Goal: Information Seeking & Learning: Compare options

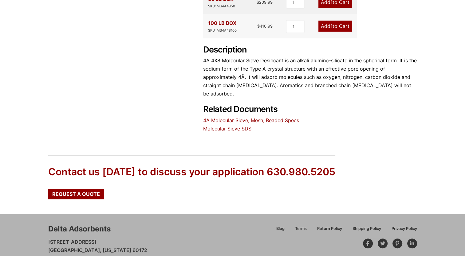
scroll to position [281, 0]
click at [237, 126] on link "Molecular Sieve SDS" at bounding box center [227, 129] width 48 height 6
click at [229, 117] on link "4A Molecular Sieve, Mesh, Beaded Specs" at bounding box center [251, 120] width 96 height 6
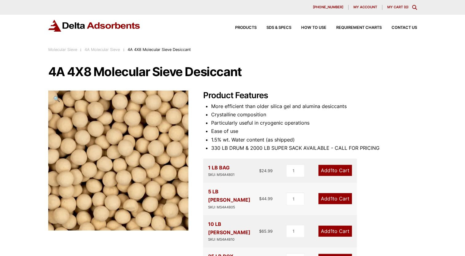
scroll to position [32, 0]
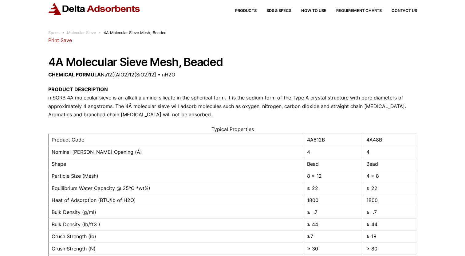
scroll to position [15, 0]
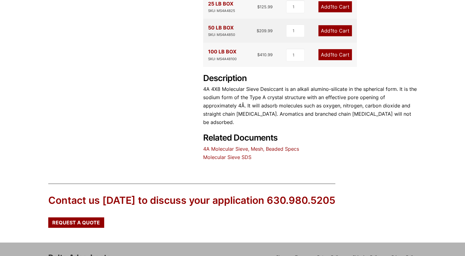
scroll to position [254, 0]
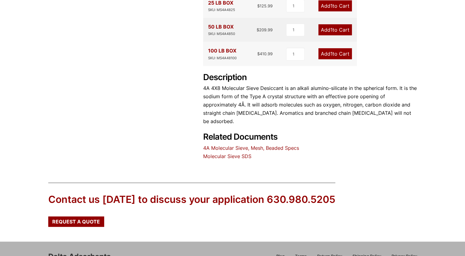
click at [224, 145] on link "4A Molecular Sieve, Mesh, Beaded Specs" at bounding box center [251, 148] width 96 height 6
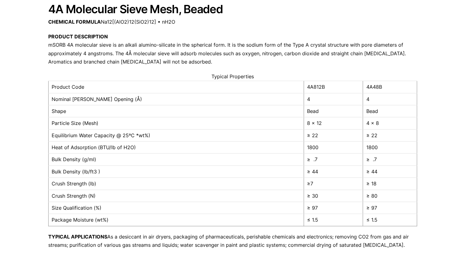
scroll to position [72, 0]
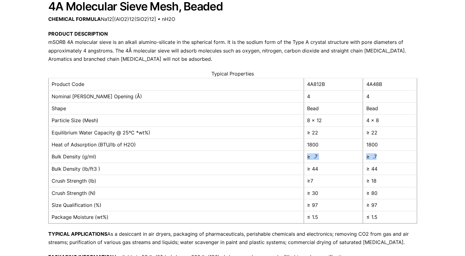
drag, startPoint x: 299, startPoint y: 153, endPoint x: 378, endPoint y: 157, distance: 79.3
click at [378, 157] on tr "Bulk Density (g/ml) ≥ .7 ≥ .7" at bounding box center [232, 157] width 368 height 12
drag, startPoint x: 378, startPoint y: 157, endPoint x: 320, endPoint y: 178, distance: 61.0
click at [320, 178] on td "≥7" at bounding box center [333, 181] width 59 height 12
drag, startPoint x: 303, startPoint y: 132, endPoint x: 391, endPoint y: 137, distance: 88.0
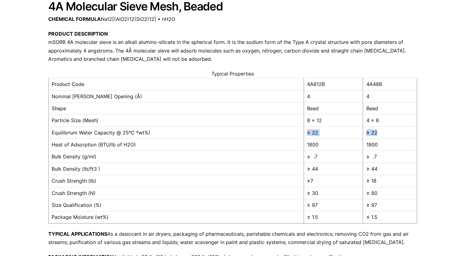
click at [391, 137] on tr "Equilibrium Water Capacity @ 25ºC *wt%) ≥ 22 ≥ 22" at bounding box center [232, 133] width 368 height 12
drag, startPoint x: 391, startPoint y: 137, endPoint x: 377, endPoint y: 138, distance: 13.5
click at [377, 138] on td "≥ 22" at bounding box center [390, 133] width 54 height 12
click at [383, 146] on td "1800" at bounding box center [390, 145] width 54 height 12
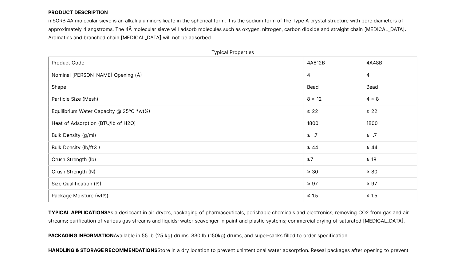
scroll to position [95, 0]
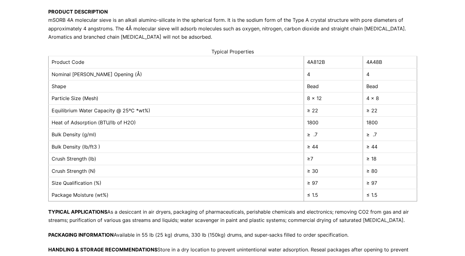
click at [50, 53] on caption "Typical Properties" at bounding box center [232, 52] width 369 height 8
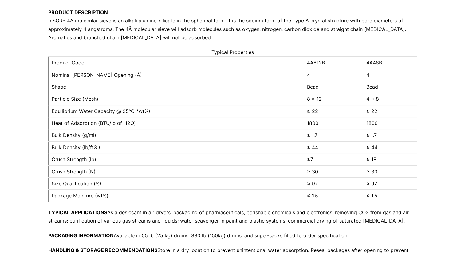
click at [29, 152] on div "Our website has detected that you are using an outdated browser that will preve…" at bounding box center [232, 167] width 465 height 523
drag, startPoint x: 375, startPoint y: 173, endPoint x: 354, endPoint y: 171, distance: 21.6
click at [354, 171] on tr "Crush Strength (N) ≥ 30 ≥ 80" at bounding box center [232, 172] width 368 height 12
drag, startPoint x: 354, startPoint y: 171, endPoint x: 350, endPoint y: 171, distance: 3.4
click at [350, 171] on td "≥ 30" at bounding box center [333, 172] width 59 height 12
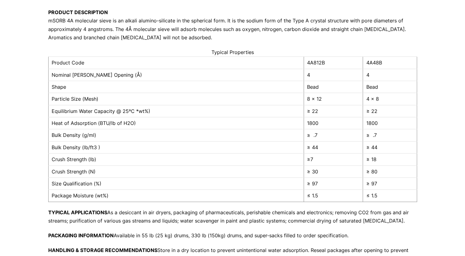
click at [275, 170] on td "Crush Strength (N)" at bounding box center [176, 172] width 256 height 12
drag, startPoint x: 376, startPoint y: 156, endPoint x: 358, endPoint y: 156, distance: 17.8
click at [358, 156] on tr "Crush Strength (lb) ≥7 ≥ 18" at bounding box center [232, 160] width 368 height 12
drag, startPoint x: 358, startPoint y: 156, endPoint x: 368, endPoint y: 166, distance: 14.8
click at [368, 166] on td "≥ 80" at bounding box center [390, 172] width 54 height 12
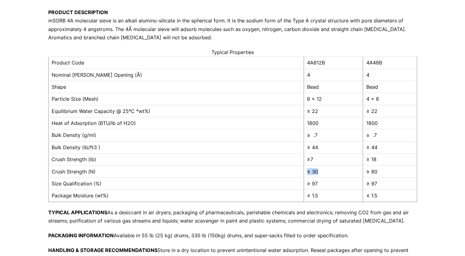
drag, startPoint x: 320, startPoint y: 171, endPoint x: 288, endPoint y: 172, distance: 31.6
click at [288, 172] on tr "Crush Strength (N) ≥ 30 ≥ 80" at bounding box center [232, 172] width 368 height 12
drag, startPoint x: 288, startPoint y: 172, endPoint x: 330, endPoint y: 173, distance: 42.4
click at [330, 173] on td "≥ 30" at bounding box center [333, 172] width 59 height 12
click at [322, 172] on td "≥ 30" at bounding box center [333, 172] width 59 height 12
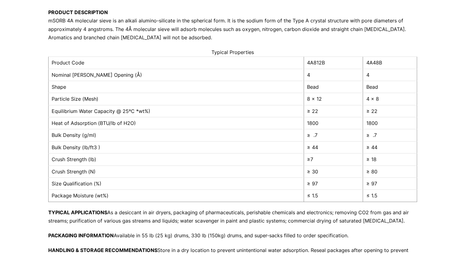
scroll to position [0, 0]
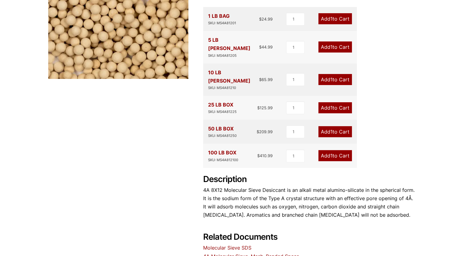
scroll to position [153, 0]
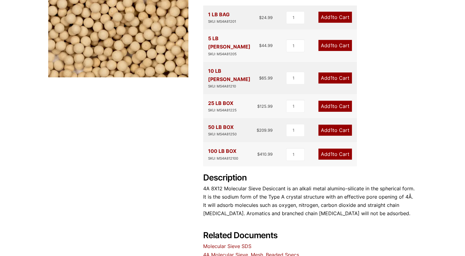
click at [234, 252] on link "4A Molecular Sieve, Mesh, Beaded Specs" at bounding box center [251, 255] width 96 height 6
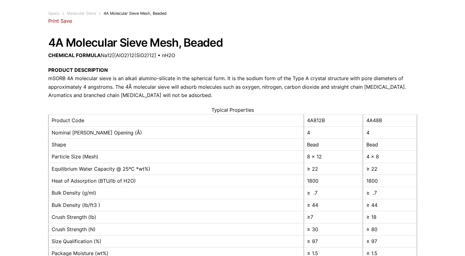
scroll to position [38, 0]
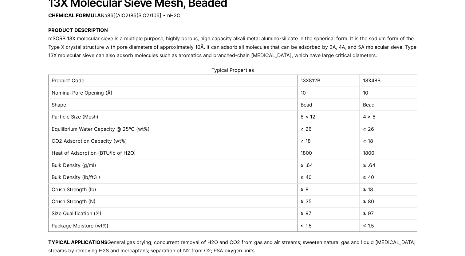
scroll to position [87, 0]
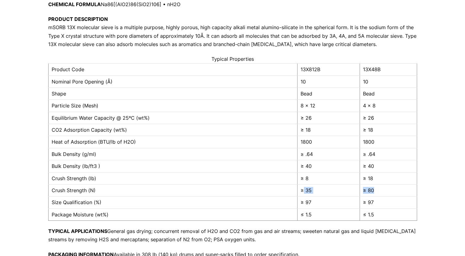
drag, startPoint x: 300, startPoint y: 190, endPoint x: 386, endPoint y: 189, distance: 86.0
click at [386, 189] on tr "Crush Strength (N) ≥ 35 ≥ 80" at bounding box center [232, 191] width 368 height 12
click at [265, 46] on p "PRODUCT DESCRIPTION mSORB 13X molecular sieve is a multiple purpose, highly por…" at bounding box center [232, 31] width 369 height 33
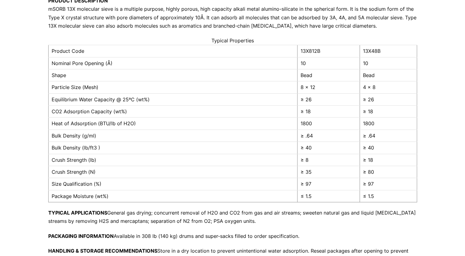
scroll to position [114, 0]
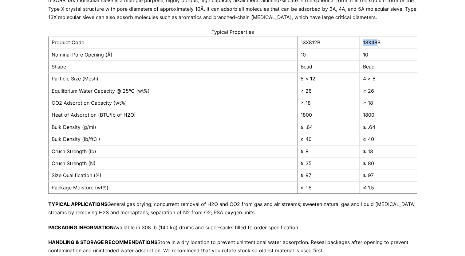
drag, startPoint x: 361, startPoint y: 43, endPoint x: 375, endPoint y: 42, distance: 13.2
click at [375, 42] on td "13X48B" at bounding box center [387, 43] width 57 height 12
click at [386, 85] on td "≥ 26" at bounding box center [387, 91] width 57 height 12
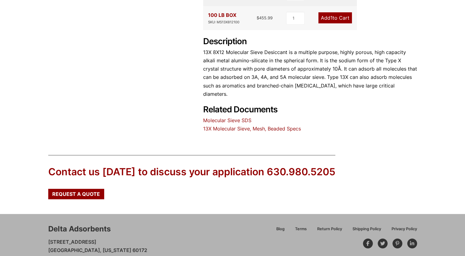
click at [230, 126] on link "13X Molecular Sieve, Mesh, Beaded Specs" at bounding box center [252, 129] width 98 height 6
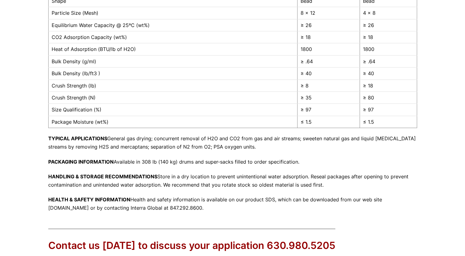
scroll to position [173, 0]
